Goal: Navigation & Orientation: Find specific page/section

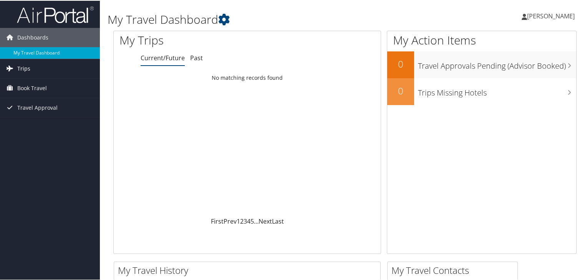
click at [32, 65] on link "Trips" at bounding box center [50, 67] width 100 height 19
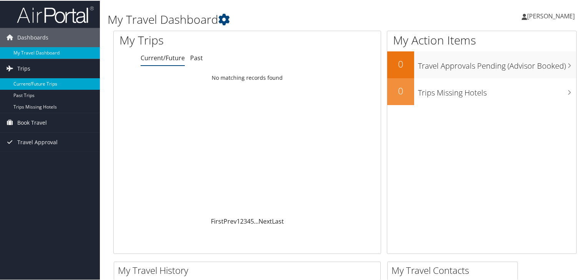
click at [53, 84] on link "Current/Future Trips" at bounding box center [50, 84] width 100 height 12
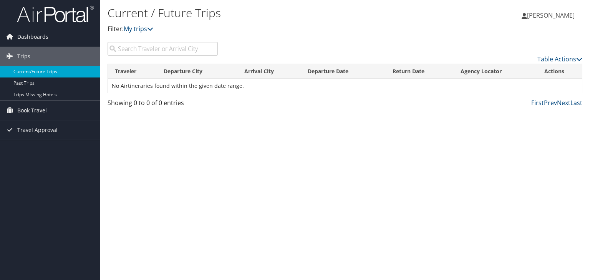
click at [80, 73] on link "Current/Future Trips" at bounding box center [50, 72] width 100 height 12
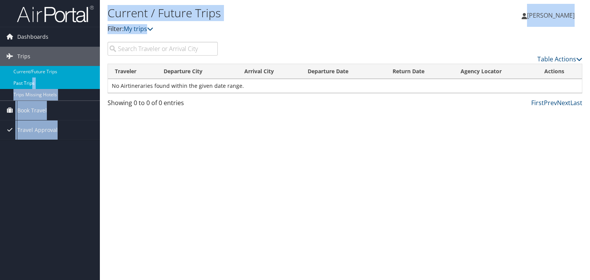
click at [36, 85] on div "Dashboards My Travel Dashboard Trips Current/Future Trips Past Trips Trips Miss…" at bounding box center [295, 140] width 590 height 280
click at [36, 85] on link "Past Trips" at bounding box center [50, 84] width 100 height 12
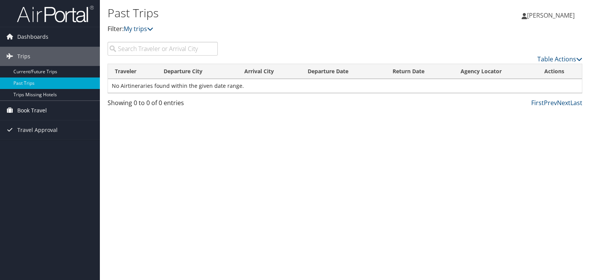
click at [48, 111] on link "Book Travel" at bounding box center [50, 110] width 100 height 19
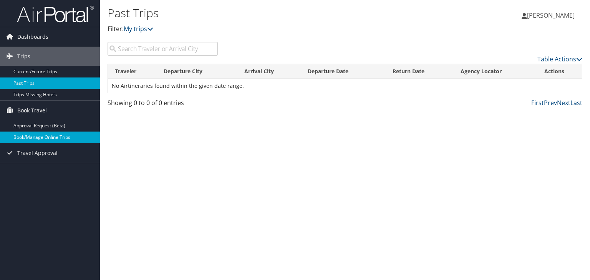
click at [51, 137] on link "Book/Manage Online Trips" at bounding box center [50, 138] width 100 height 12
